Goal: Transaction & Acquisition: Download file/media

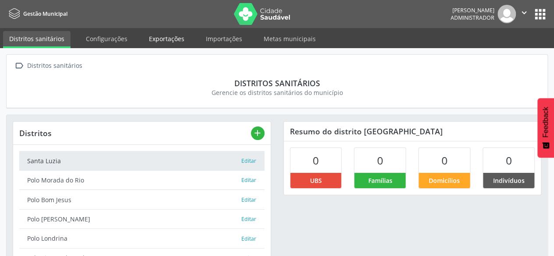
click at [155, 43] on link "Exportações" at bounding box center [167, 38] width 48 height 15
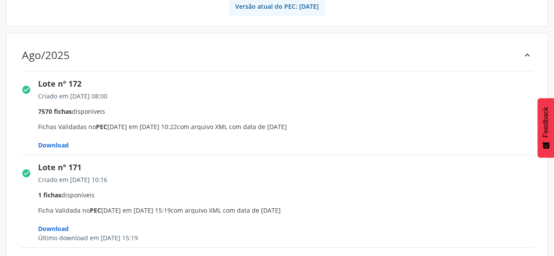
scroll to position [175, 0]
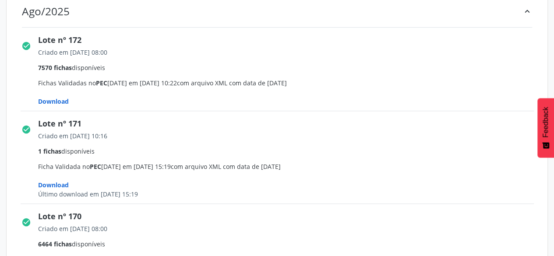
click at [64, 100] on span "Download" at bounding box center [53, 101] width 31 height 8
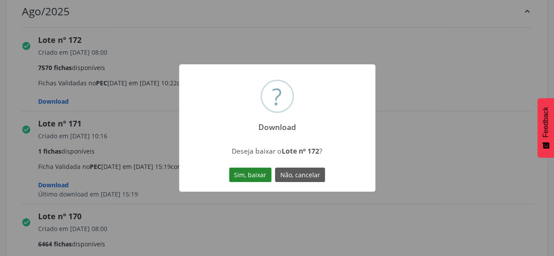
click at [242, 170] on button "Sim, baixar" at bounding box center [250, 175] width 43 height 15
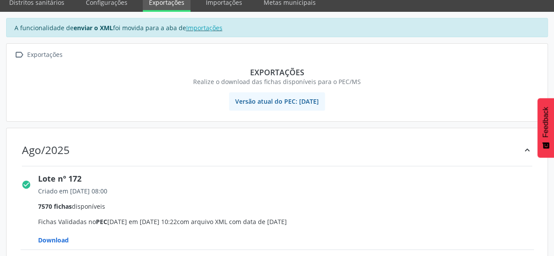
scroll to position [0, 0]
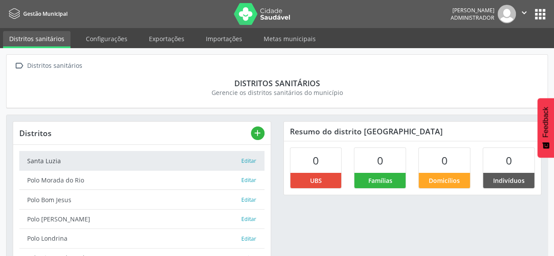
click at [549, 10] on nav "Gestão Municipal Bruno Philippi dos Santos Silva Administrador  Configurações …" at bounding box center [277, 14] width 554 height 28
click at [545, 12] on button "apps" at bounding box center [540, 14] width 15 height 15
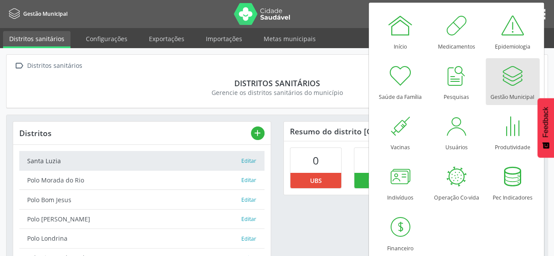
click at [492, 82] on link "Gestão Municipal" at bounding box center [513, 81] width 54 height 47
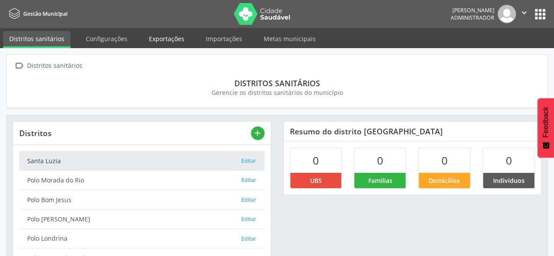
click at [170, 41] on link "Exportações" at bounding box center [167, 38] width 48 height 15
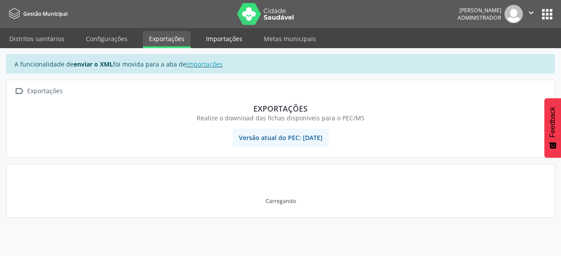
click at [221, 42] on link "Importações" at bounding box center [224, 38] width 49 height 15
